Goal: Task Accomplishment & Management: Manage account settings

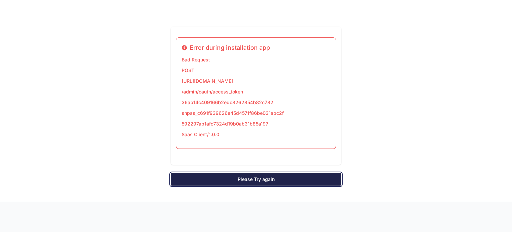
click at [261, 176] on link "Please Try again" at bounding box center [256, 179] width 171 height 13
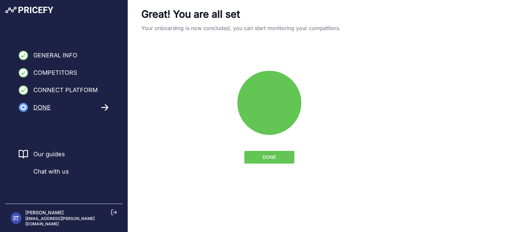
click at [270, 158] on span "DONE" at bounding box center [269, 157] width 13 height 7
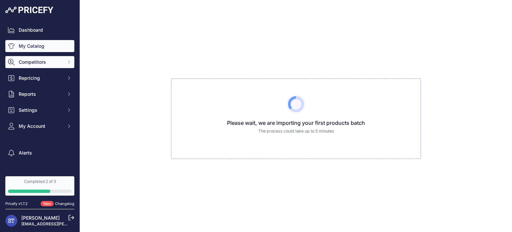
click at [39, 58] on button "Competitors" at bounding box center [39, 62] width 69 height 12
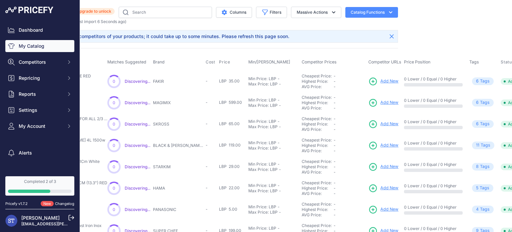
scroll to position [0, 128]
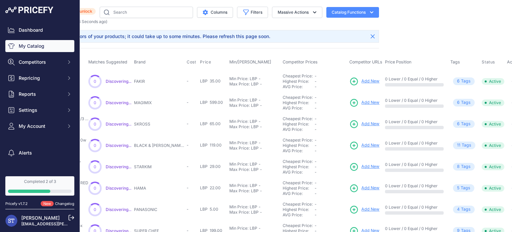
click at [349, 79] on link "Add New" at bounding box center [364, 81] width 30 height 9
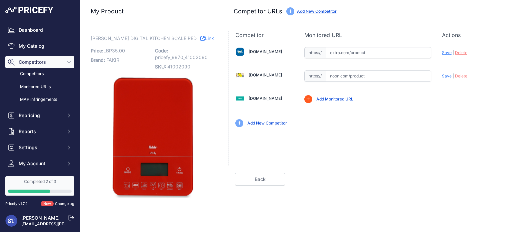
click at [268, 123] on link "Add New Competitor" at bounding box center [267, 122] width 40 height 5
drag, startPoint x: 111, startPoint y: 50, endPoint x: 100, endPoint y: 43, distance: 12.7
click at [100, 43] on div "Fakir MOLLY DIGITAL KITCHEN SCALE RED Link Price: LBP 35.00 / Cost: LBP - Brand…" at bounding box center [153, 117] width 124 height 165
drag, startPoint x: 334, startPoint y: 137, endPoint x: 329, endPoint y: 134, distance: 5.4
click at [329, 134] on div "Extra.com Valid Invalid Save | Delete Analyzing" at bounding box center [367, 102] width 278 height 127
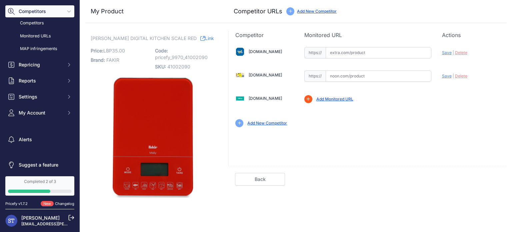
scroll to position [53, 0]
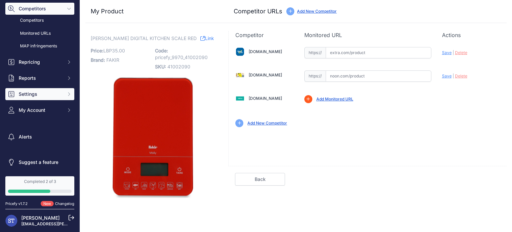
click at [43, 96] on span "Settings" at bounding box center [41, 94] width 44 height 7
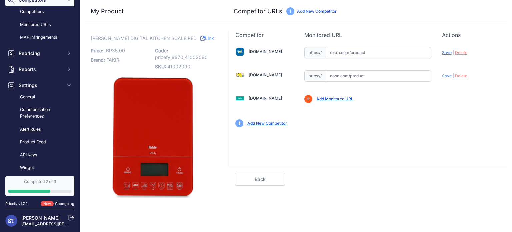
scroll to position [120, 0]
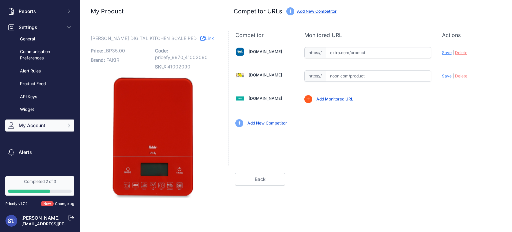
click at [37, 126] on span "My Account" at bounding box center [41, 125] width 44 height 7
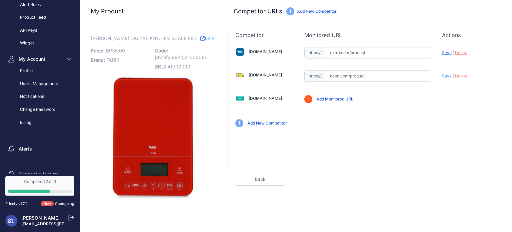
scroll to position [198, 0]
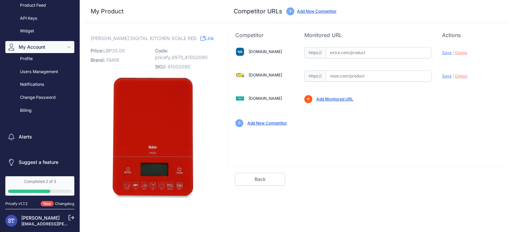
click at [37, 50] on button "My Account" at bounding box center [39, 47] width 69 height 12
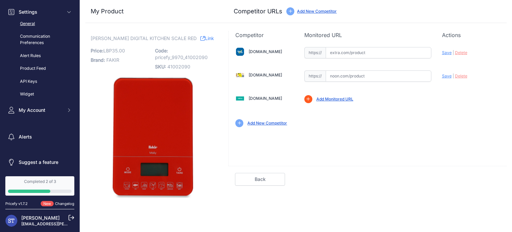
click at [28, 27] on link "General" at bounding box center [39, 24] width 69 height 12
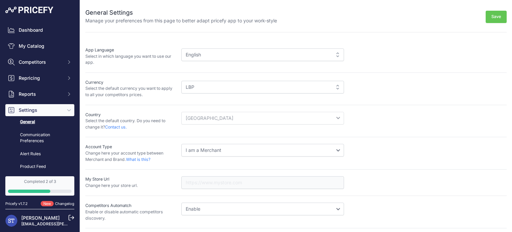
click at [201, 85] on div "LBP" at bounding box center [262, 87] width 163 height 13
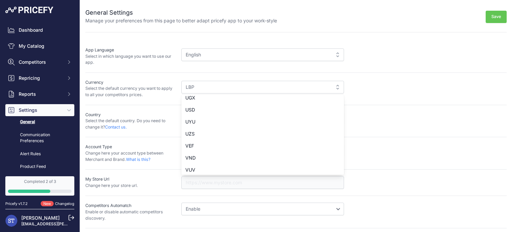
scroll to position [1308, 0]
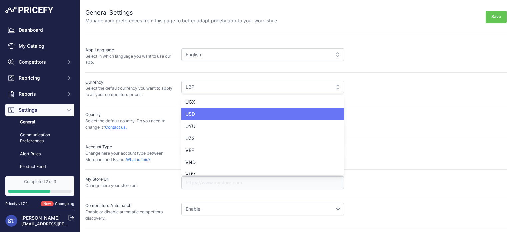
click at [192, 112] on div "USD" at bounding box center [262, 114] width 163 height 12
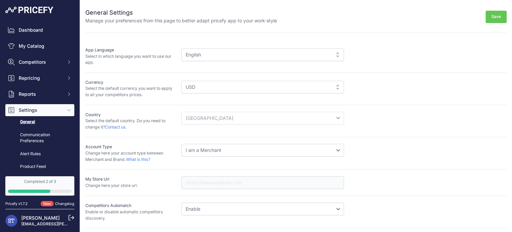
click at [492, 18] on button "Save" at bounding box center [496, 17] width 21 height 12
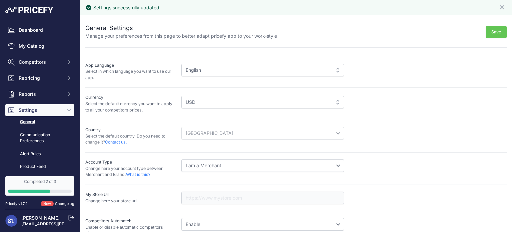
click at [491, 26] on button "Save" at bounding box center [496, 32] width 21 height 12
